Goal: Complete application form: Complete application form

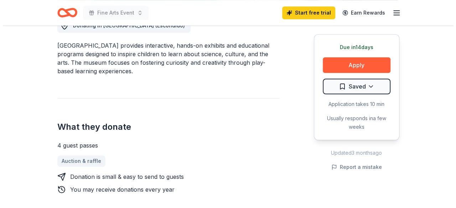
scroll to position [215, 0]
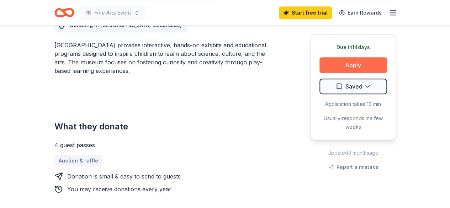
click at [336, 67] on button "Apply" at bounding box center [354, 65] width 68 height 16
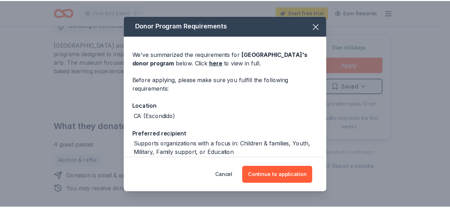
scroll to position [100, 0]
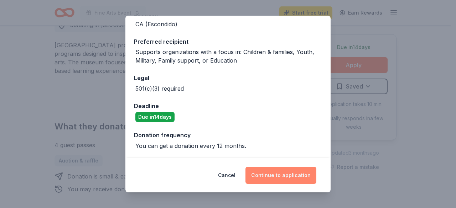
click at [286, 177] on button "Continue to application" at bounding box center [280, 175] width 71 height 17
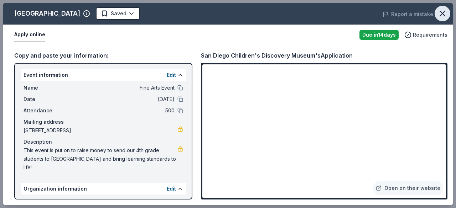
click at [441, 14] on icon "button" at bounding box center [442, 13] width 5 height 5
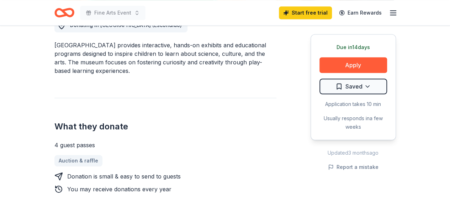
scroll to position [0, 0]
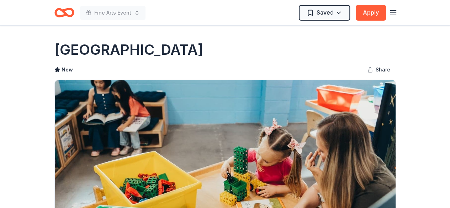
click at [391, 13] on line "button" at bounding box center [394, 13] width 6 height 0
click at [52, 7] on div "Fine Arts Event Saved Apply" at bounding box center [225, 12] width 365 height 25
click at [63, 11] on icon "Home" at bounding box center [67, 12] width 11 height 7
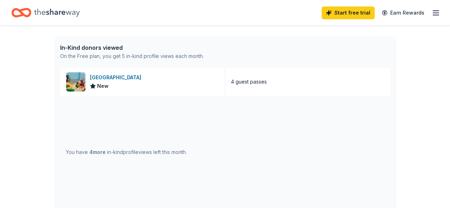
click at [233, 126] on div "You have 4 more in-kind profile views left this month." at bounding box center [225, 152] width 330 height 113
